Goal: Task Accomplishment & Management: Use online tool/utility

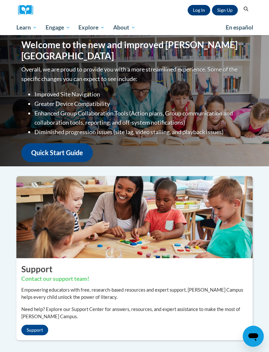
click at [200, 11] on link "Log In" at bounding box center [199, 10] width 23 height 11
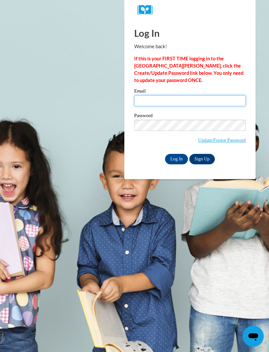
click at [219, 102] on input "Email" at bounding box center [190, 100] width 112 height 11
type input "jameybarnes1992@gmail.com"
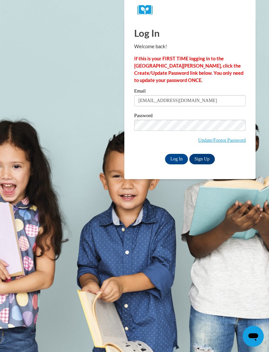
click at [231, 118] on label "Password" at bounding box center [190, 116] width 112 height 7
click at [204, 160] on link "Sign Up" at bounding box center [202, 159] width 26 height 11
click at [211, 119] on label "Password" at bounding box center [190, 116] width 112 height 7
click at [176, 158] on input "Log In" at bounding box center [176, 159] width 23 height 11
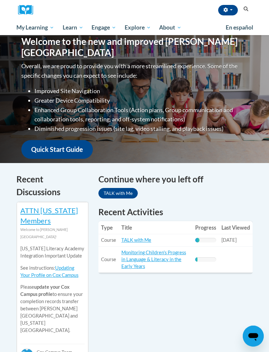
scroll to position [84, 0]
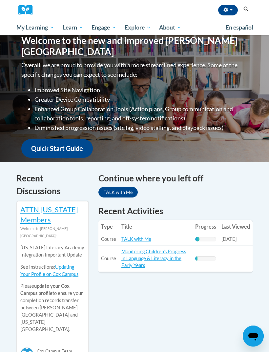
click at [144, 237] on link "TALK with Me" at bounding box center [136, 240] width 30 height 6
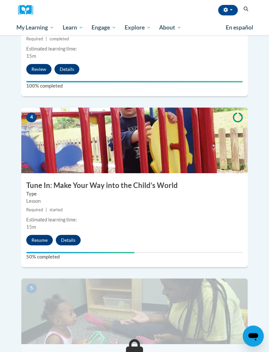
click at [41, 235] on button "Resume" at bounding box center [39, 240] width 27 height 11
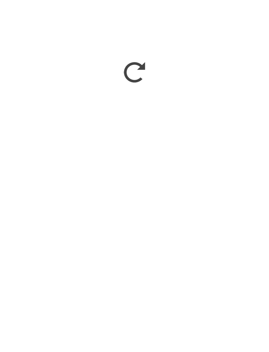
scroll to position [745, 0]
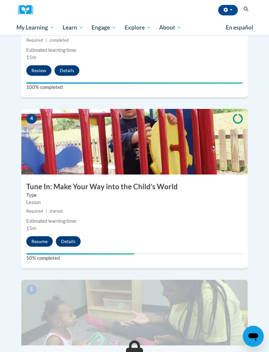
scroll to position [611, 0]
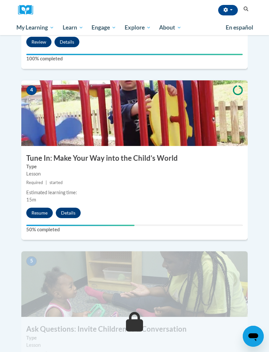
click at [48, 208] on button "Resume" at bounding box center [39, 213] width 27 height 11
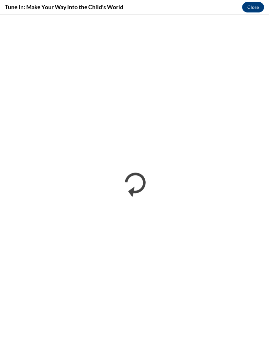
scroll to position [0, 0]
